Goal: Entertainment & Leisure: Consume media (video, audio)

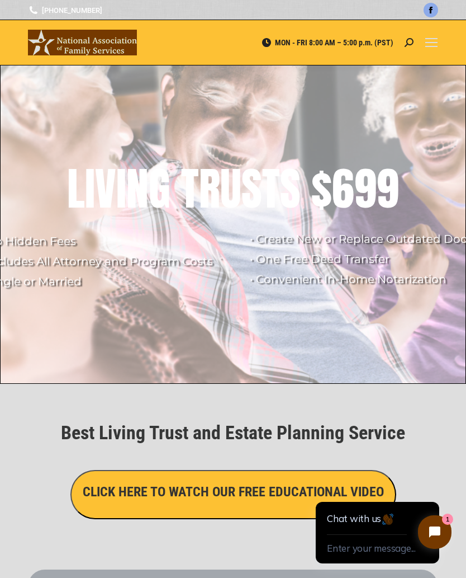
click at [235, 492] on h3 "CLICK HERE TO WATCH OUR FREE EDUCATIONAL VIDEO" at bounding box center [233, 491] width 301 height 19
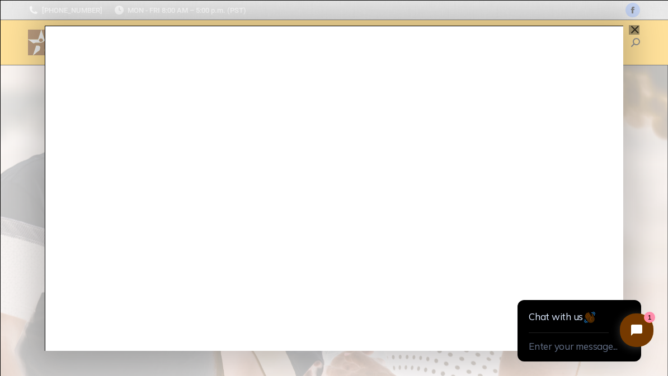
click at [466, 327] on icon "Close chat widget" at bounding box center [642, 331] width 16 height 16
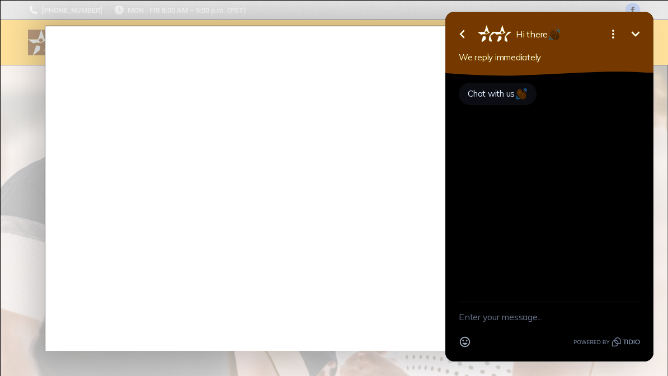
click at [466, 38] on icon "Minimize" at bounding box center [635, 33] width 13 height 13
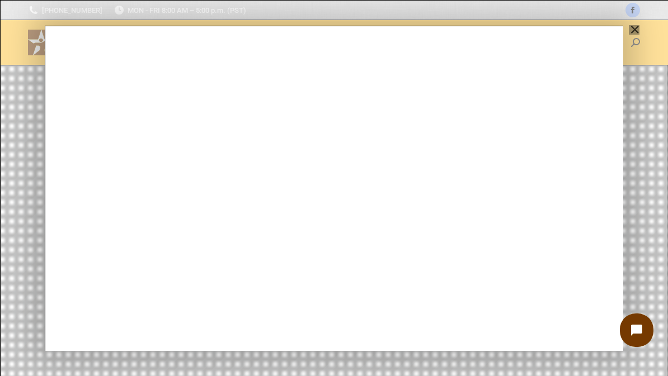
click at [169, 320] on div "Main Video - Full Webinar (Emma) Landon V1.4" at bounding box center [334, 188] width 578 height 325
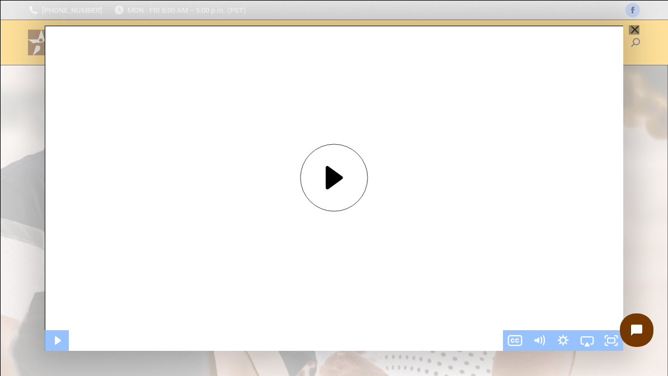
click at [330, 179] on icon "Play Video" at bounding box center [333, 177] width 17 height 23
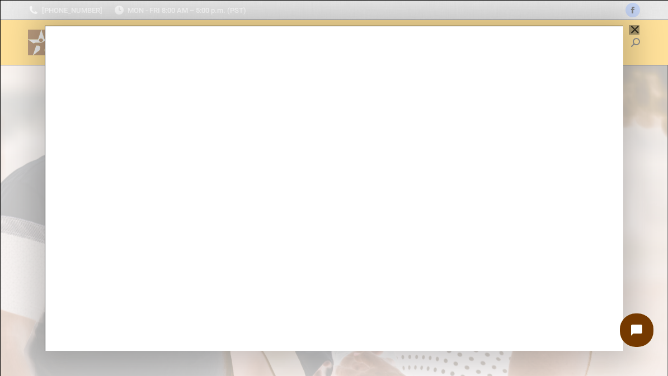
click at [466, 262] on div "Main Video - Full Webinar (Emma) Landon V1.4" at bounding box center [334, 188] width 578 height 325
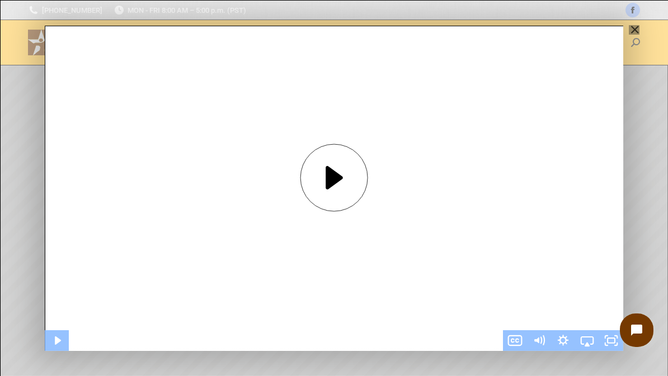
click at [337, 173] on icon "Play Video" at bounding box center [333, 177] width 17 height 23
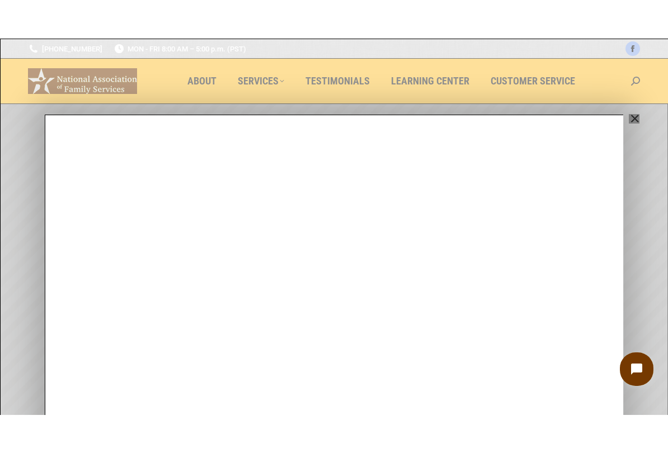
scroll to position [12, 0]
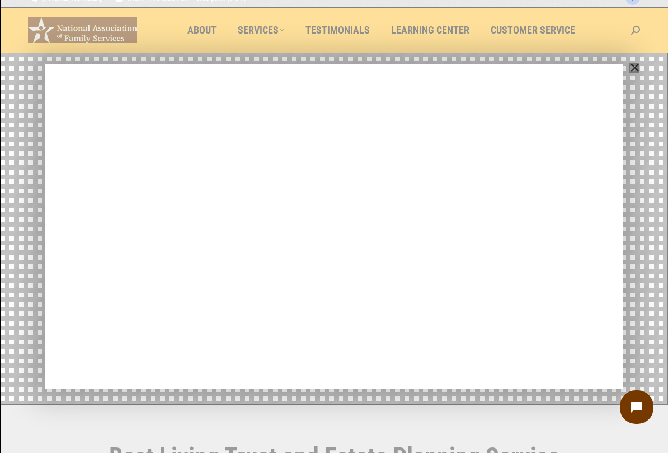
click at [466, 308] on div "Main Video - Full Webinar (Emma) Landon V1.4" at bounding box center [334, 226] width 578 height 325
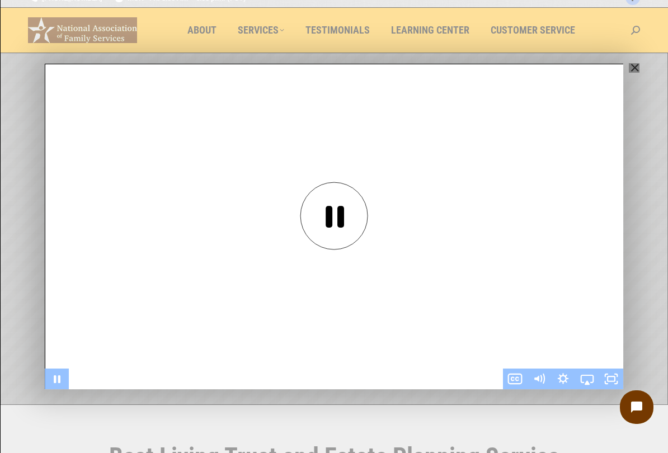
click at [466, 334] on div "Main Video - Full Webinar (Emma) Landon V1.4" at bounding box center [334, 226] width 578 height 325
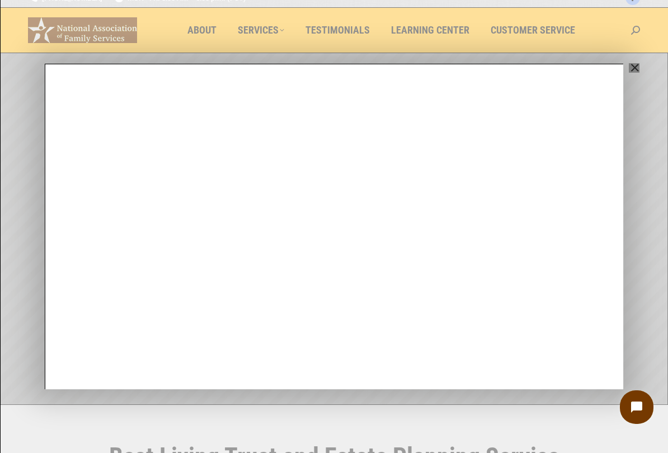
click at [466, 324] on div "Main Video - Full Webinar (Emma) Landon V1.4" at bounding box center [334, 226] width 578 height 325
click at [466, 310] on div "Main Video - Full Webinar (Emma) Landon V1.4" at bounding box center [334, 226] width 578 height 325
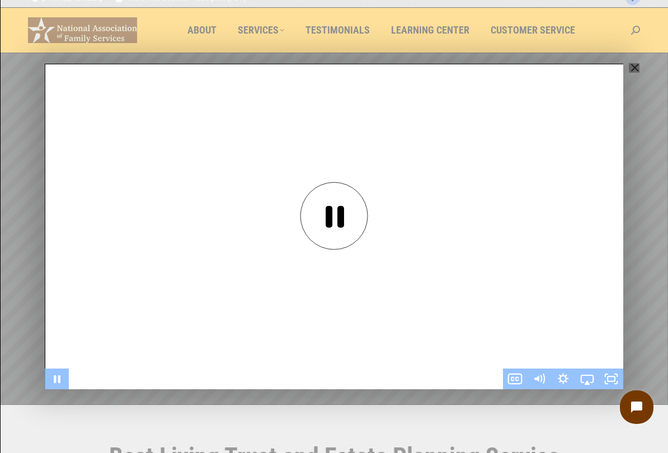
click at [466, 315] on div "Main Video - Full Webinar (Emma) Landon V1.4" at bounding box center [334, 226] width 578 height 325
